Goal: Information Seeking & Learning: Learn about a topic

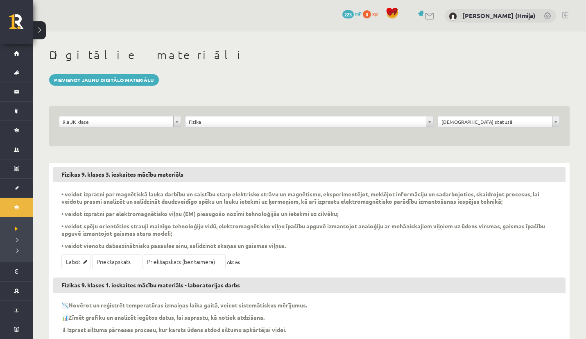
click at [227, 79] on div "Pievienot jaunu digitālo materiālu" at bounding box center [309, 79] width 521 height 11
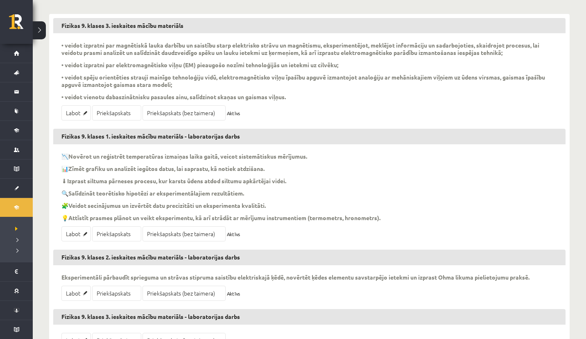
scroll to position [270, 0]
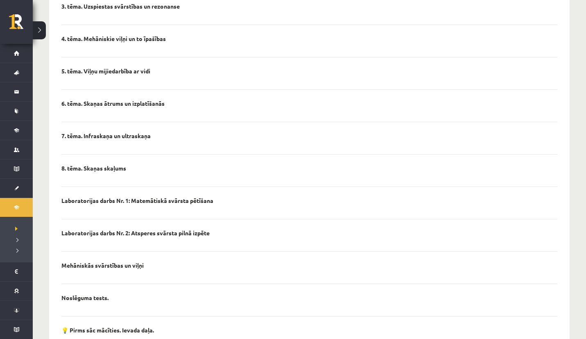
scroll to position [323, 0]
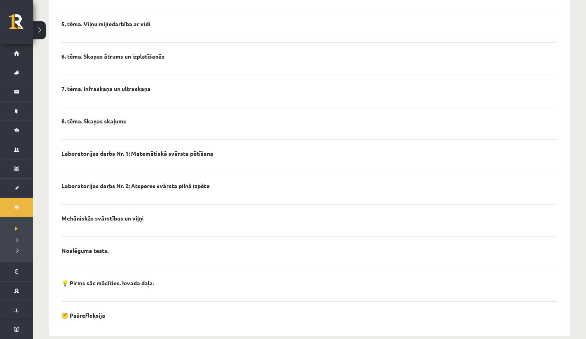
drag, startPoint x: 62, startPoint y: 300, endPoint x: 135, endPoint y: 301, distance: 72.9
click at [135, 311] on div "🤔 Pašrefleksija" at bounding box center [309, 317] width 496 height 12
click at [99, 311] on p "🤔 Pašrefleksija" at bounding box center [83, 314] width 44 height 7
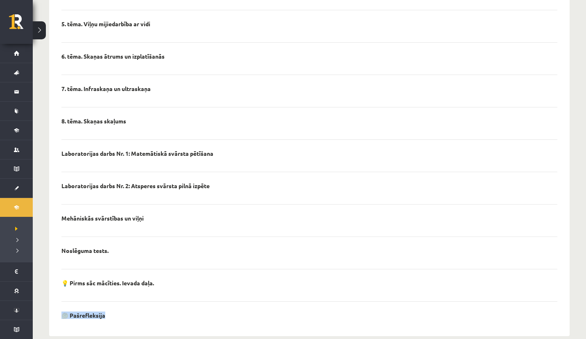
copy body "🤔 Pašrefleksija"
click at [81, 279] on p "💡 Pirms sāc mācīties. Ievada daļa." at bounding box center [107, 282] width 93 height 7
copy ul "💡 Pirms sāc mācīties. Ievada daļa."
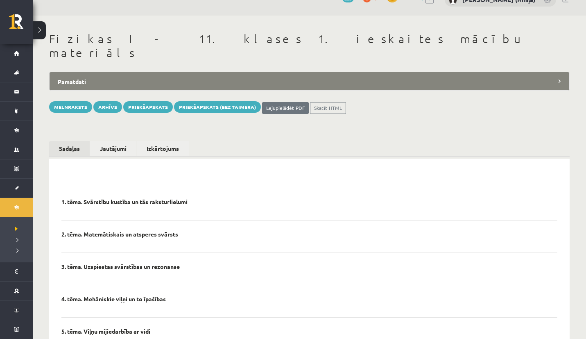
scroll to position [0, 0]
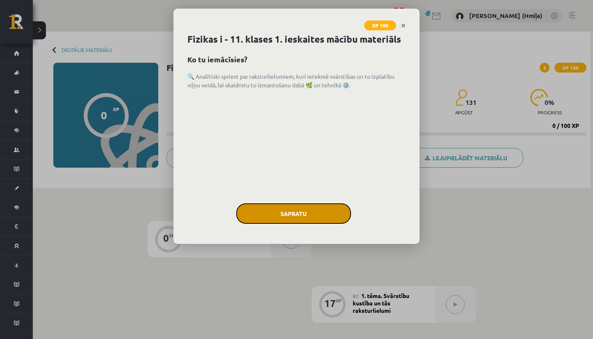
click at [305, 217] on button "Sapratu" at bounding box center [293, 213] width 115 height 20
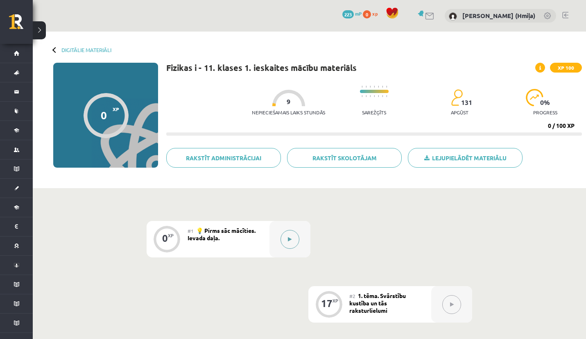
click at [294, 235] on button at bounding box center [290, 239] width 19 height 19
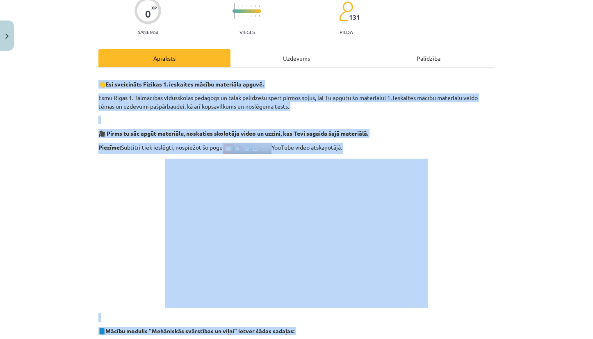
scroll to position [499, 0]
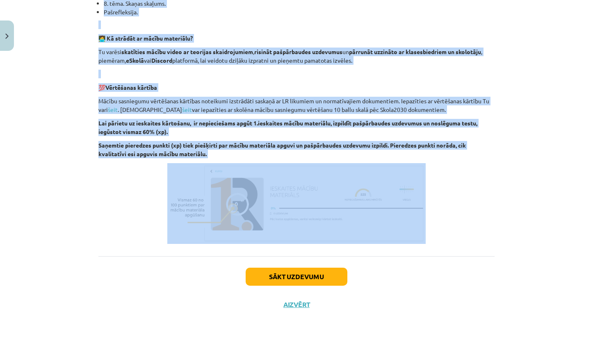
drag, startPoint x: 96, startPoint y: 156, endPoint x: 442, endPoint y: 220, distance: 351.8
copy div "👋 Esi sveicināts Fizikas 1. ieskaites mācību materiāla apguvē. Esmu Rīgas 1. Tā…"
